Goal: Task Accomplishment & Management: Manage account settings

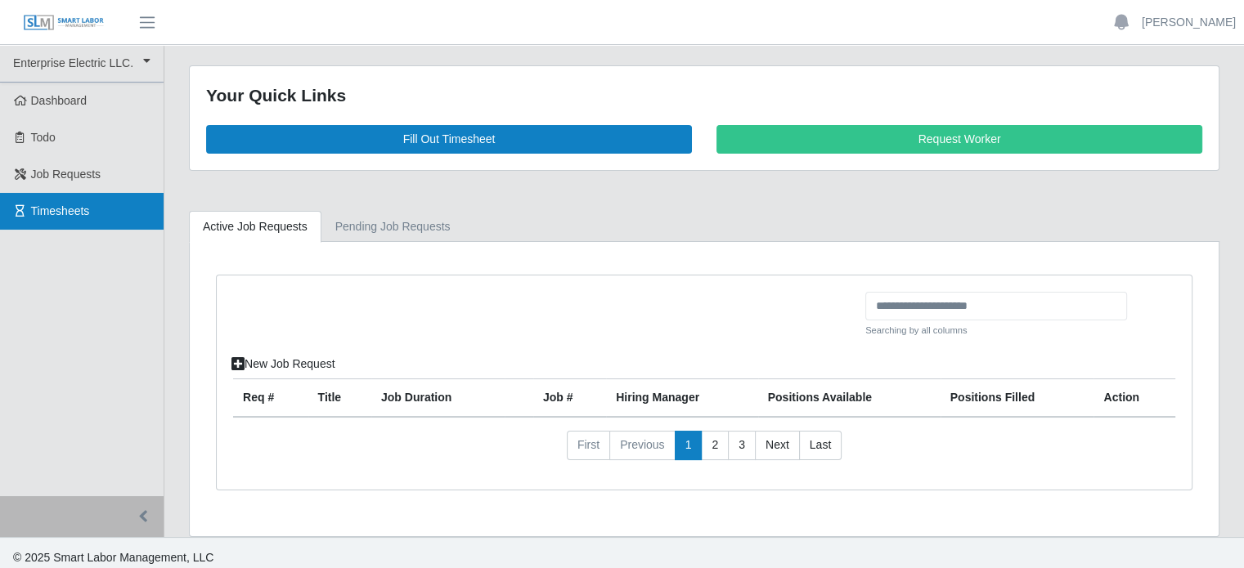
click at [43, 202] on link "Timesheets" at bounding box center [82, 211] width 164 height 37
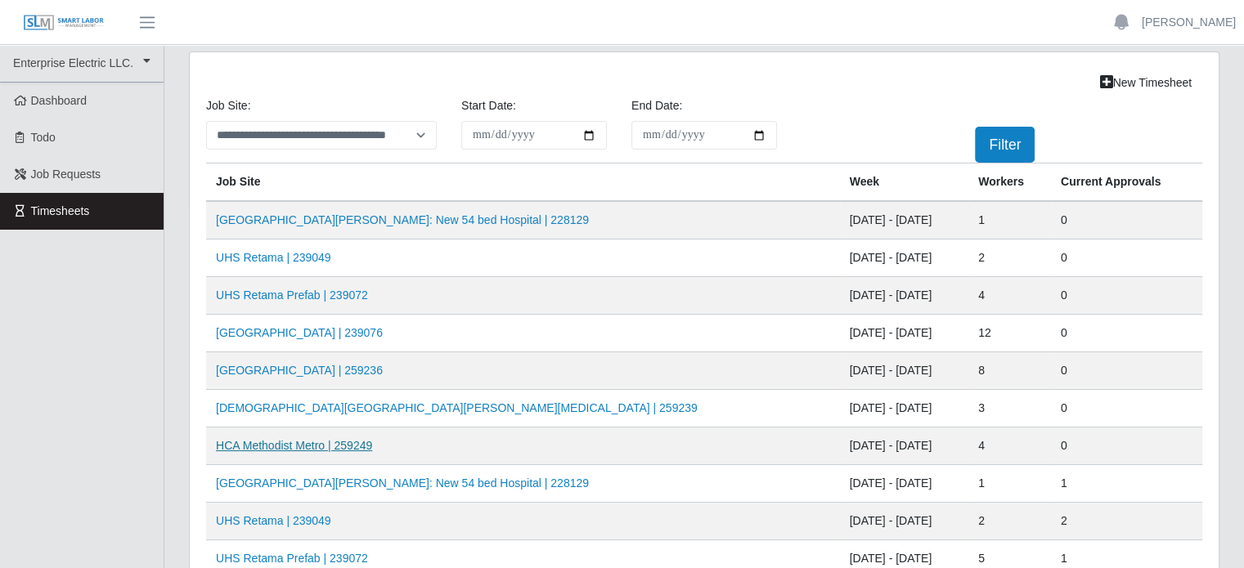
click at [357, 447] on link "HCA Methodist Metro | 259249" at bounding box center [294, 445] width 156 height 13
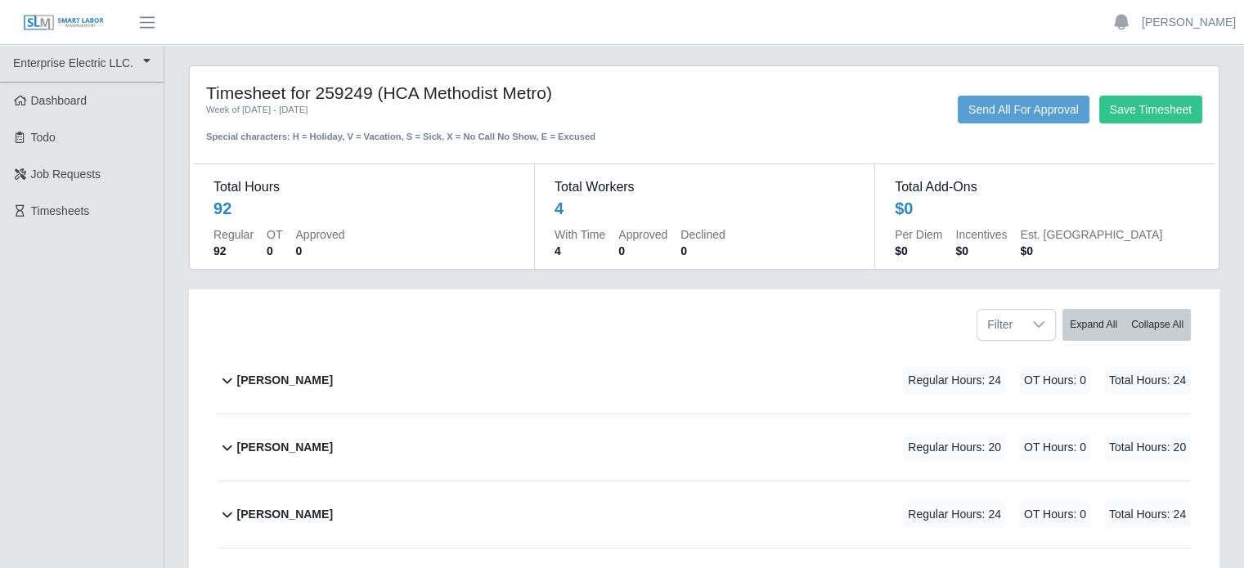
click at [290, 368] on div "Joseph Sanchez" at bounding box center [285, 380] width 96 height 27
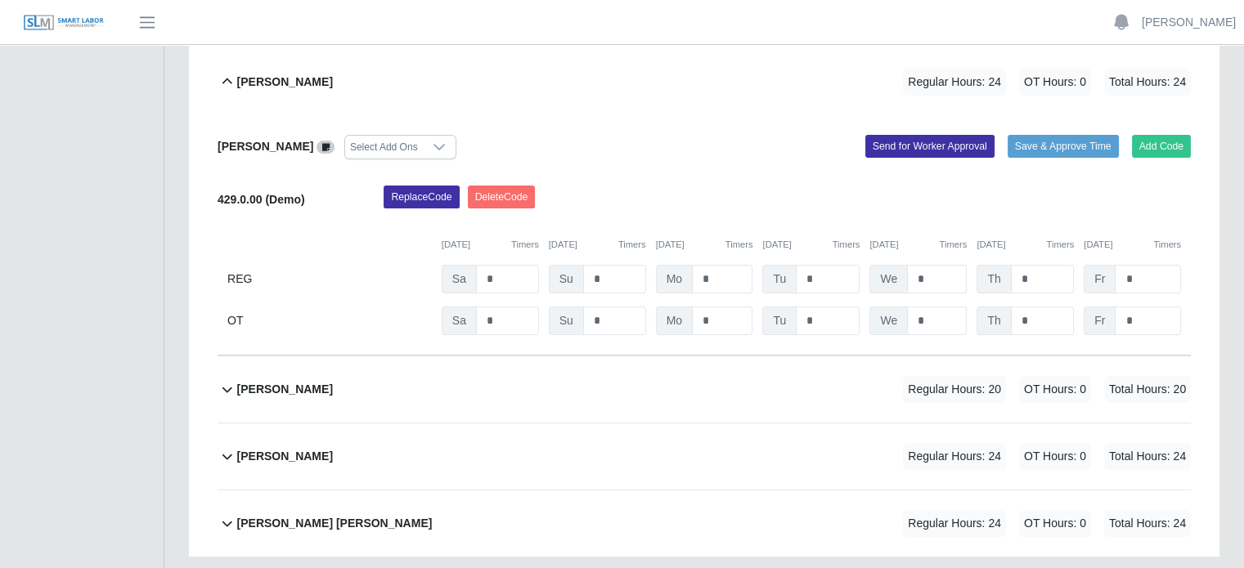
scroll to position [327, 0]
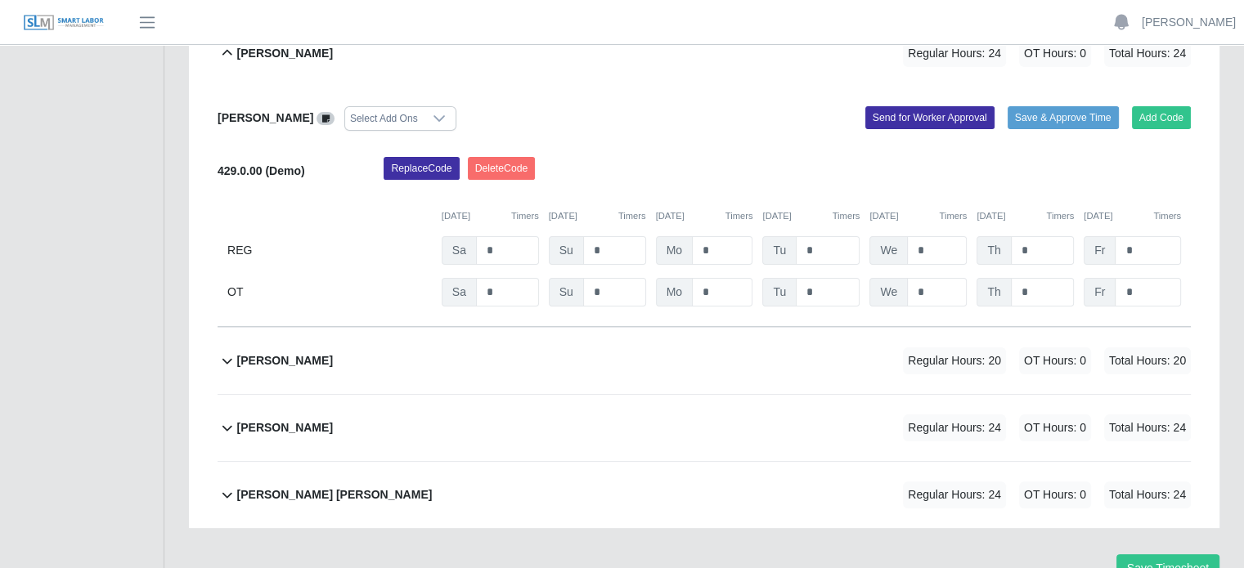
click at [277, 356] on b "Marlon Mejia" at bounding box center [285, 360] width 96 height 17
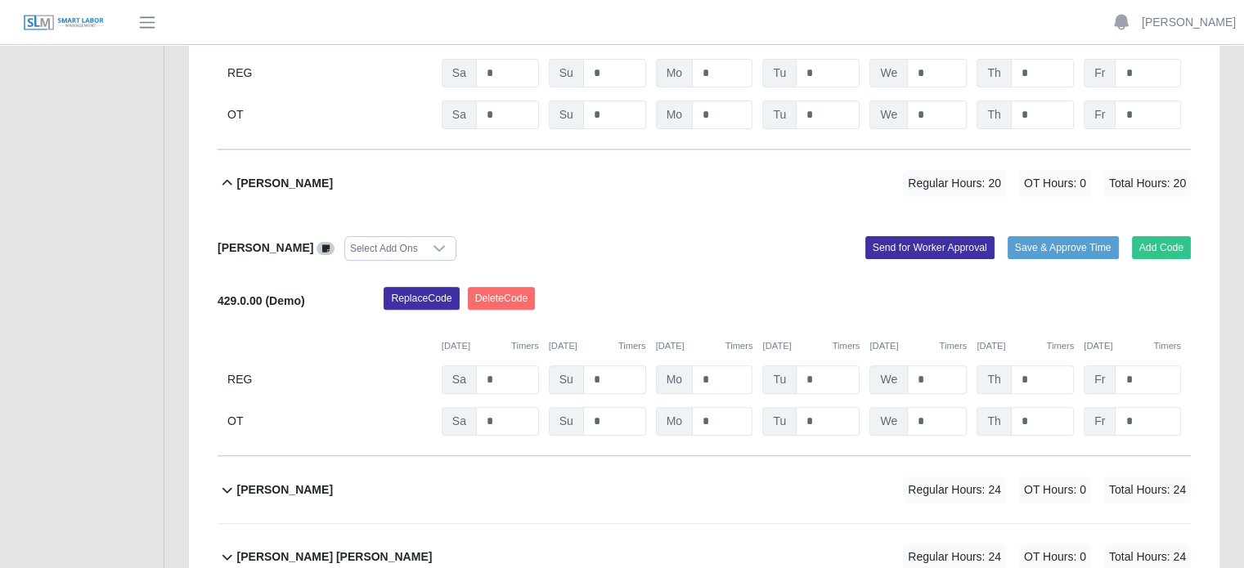
scroll to position [567, 0]
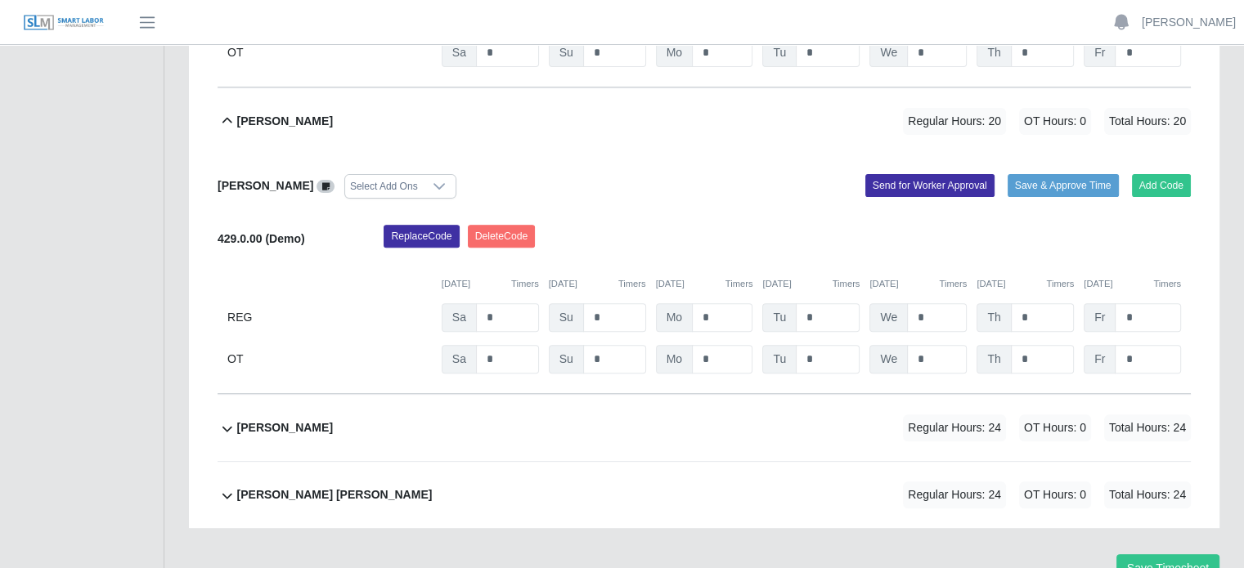
click at [277, 425] on b "Pablo Hernandez" at bounding box center [285, 428] width 96 height 17
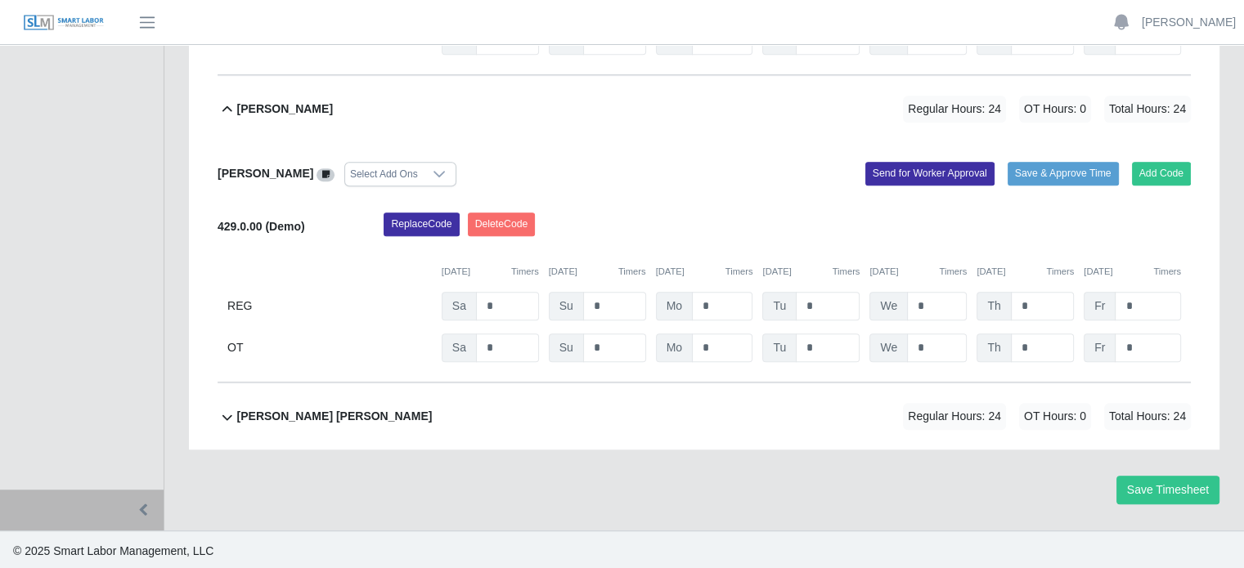
click at [291, 416] on b "Victor Francisco Garcias Perez" at bounding box center [334, 416] width 195 height 17
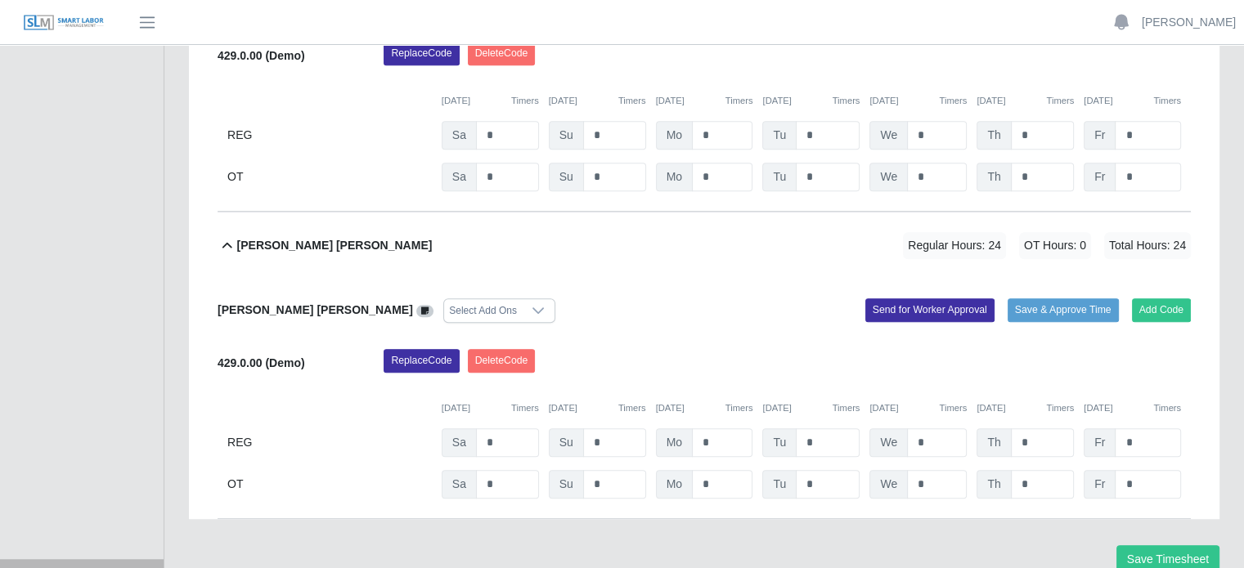
scroll to position [1125, 0]
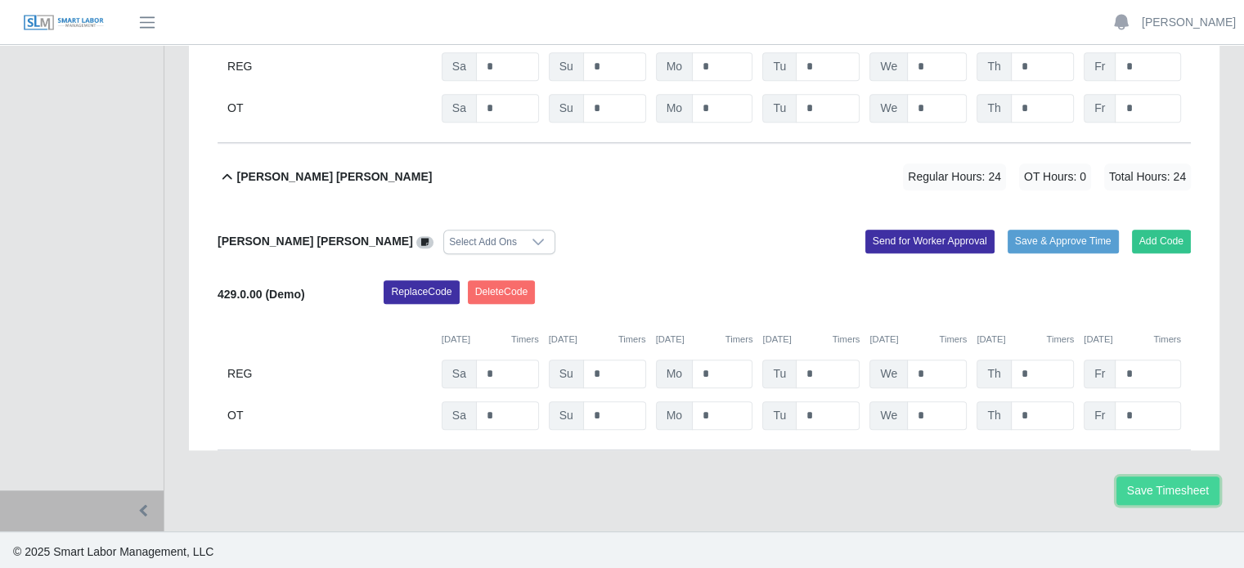
click at [1161, 484] on button "Save Timesheet" at bounding box center [1167, 491] width 103 height 29
click at [1165, 487] on button "Save Timesheet" at bounding box center [1167, 491] width 103 height 29
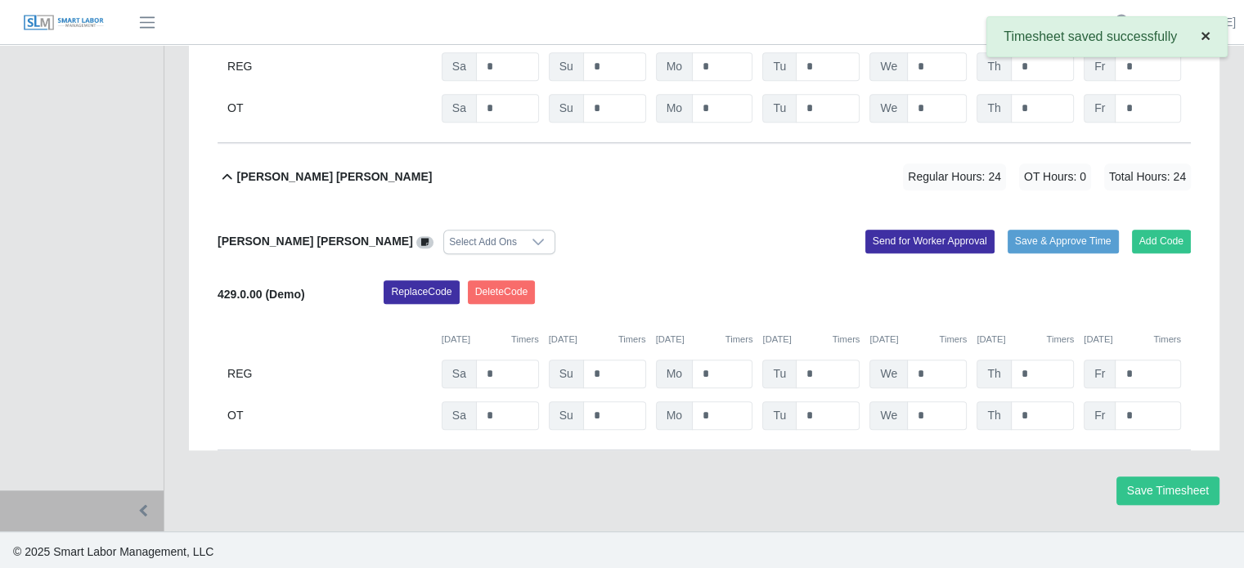
click at [1192, 20] on button "×" at bounding box center [1205, 35] width 43 height 37
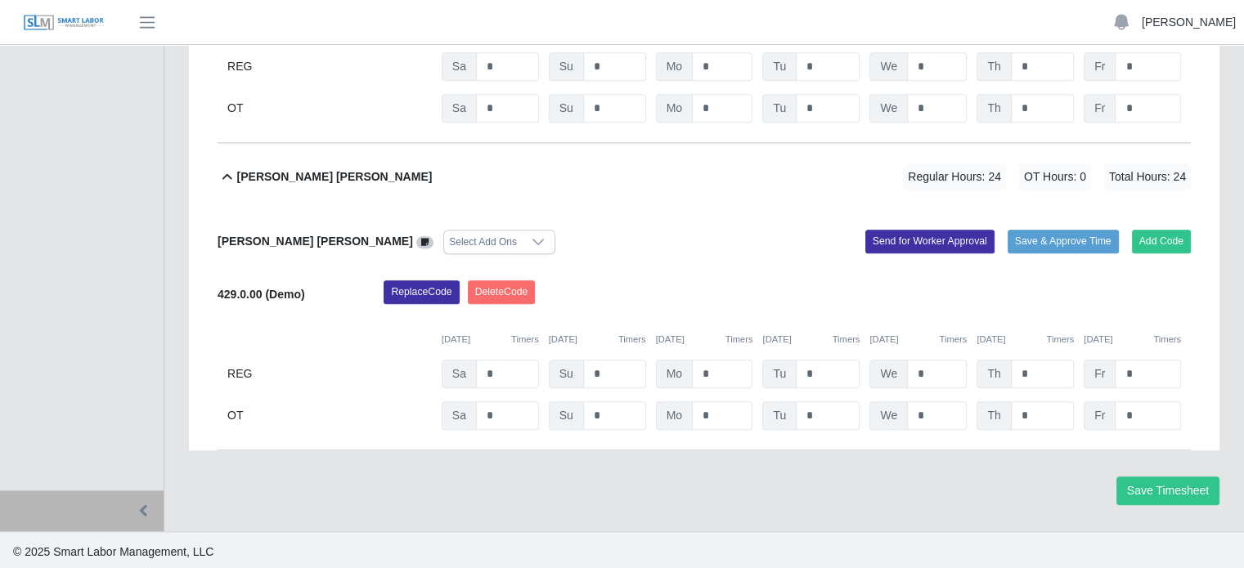
click at [1232, 26] on link "[PERSON_NAME]" at bounding box center [1189, 22] width 94 height 17
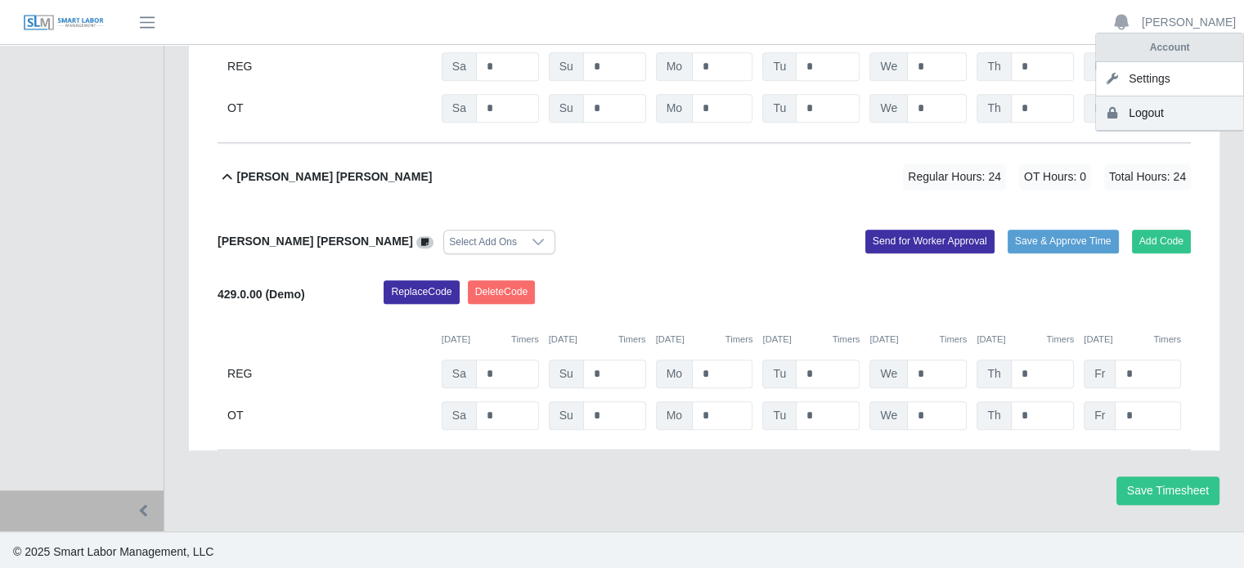
click at [1138, 107] on link "Logout" at bounding box center [1169, 113] width 147 height 34
